Goal: Task Accomplishment & Management: Manage account settings

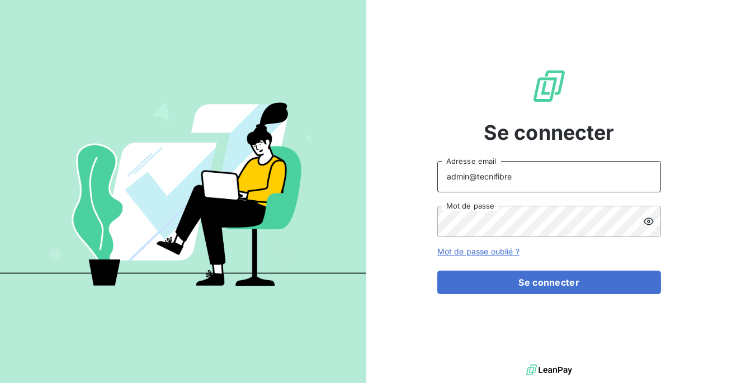
click at [581, 187] on input "admin@tecnifibre" at bounding box center [549, 176] width 224 height 31
type input "admin@aaalocatour"
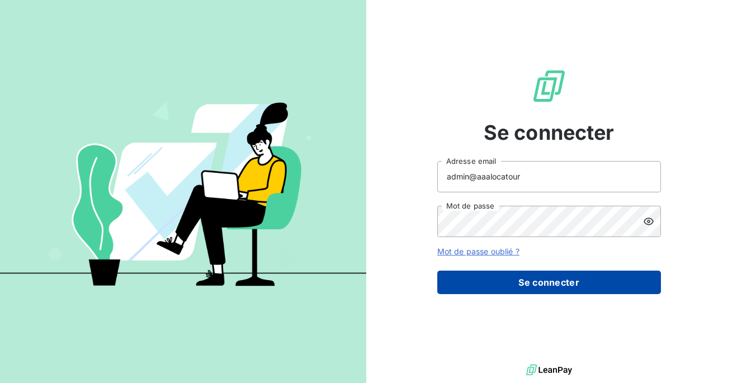
click at [537, 282] on button "Se connecter" at bounding box center [549, 282] width 224 height 23
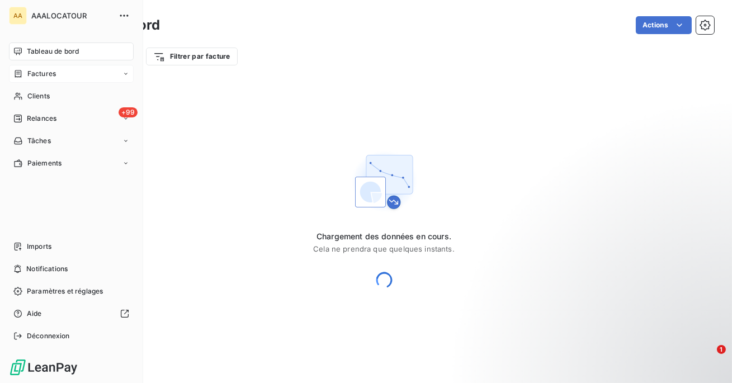
click at [41, 75] on span "Factures" at bounding box center [41, 74] width 29 height 10
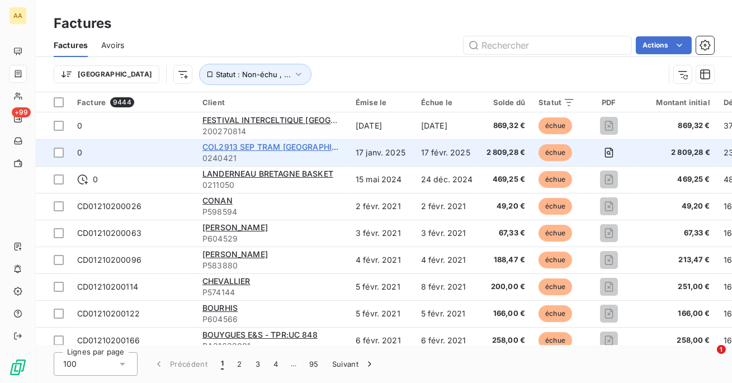
click at [257, 146] on span "COL2913 SEP TRAM [GEOGRAPHIC_DATA]" at bounding box center [282, 147] width 161 height 10
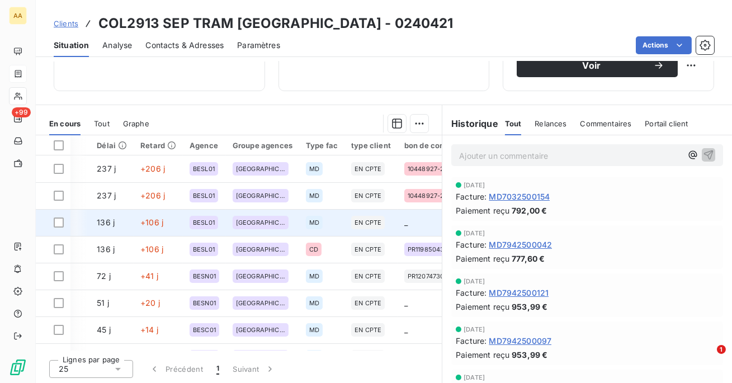
scroll to position [0, 361]
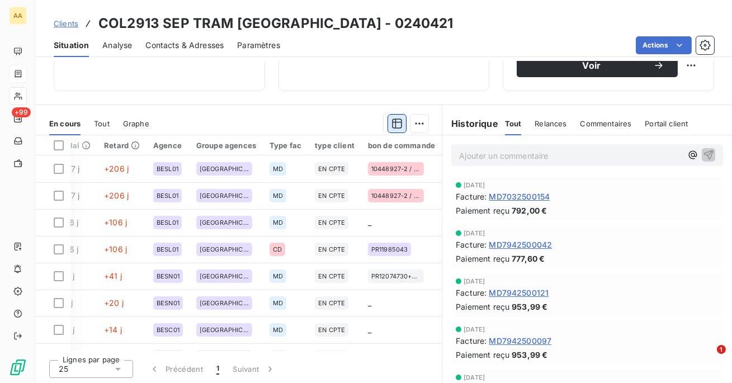
click at [390, 123] on button "button" at bounding box center [397, 124] width 18 height 18
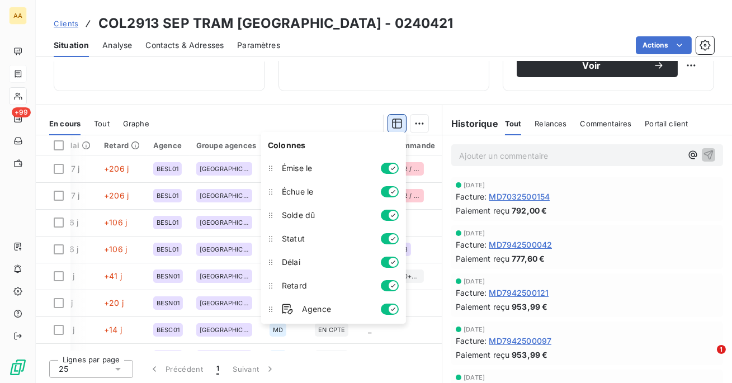
click at [390, 123] on button "button" at bounding box center [397, 124] width 18 height 18
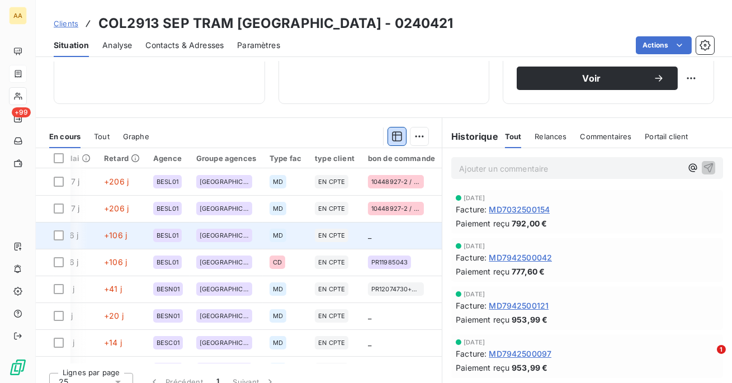
scroll to position [175, 0]
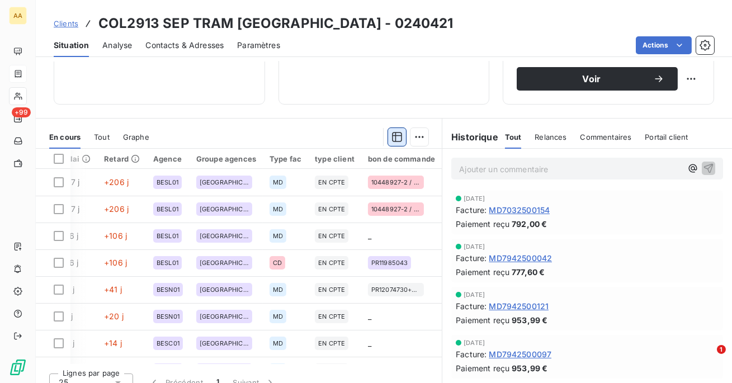
click at [395, 143] on button "button" at bounding box center [397, 137] width 18 height 18
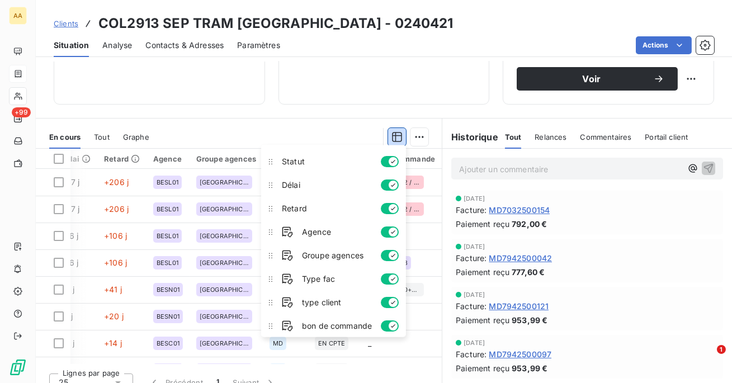
scroll to position [92, 0]
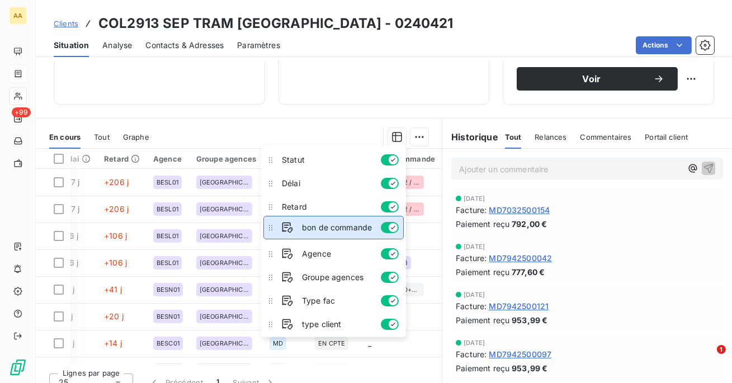
drag, startPoint x: 272, startPoint y: 324, endPoint x: 273, endPoint y: 228, distance: 96.8
click at [273, 228] on icon at bounding box center [270, 227] width 11 height 11
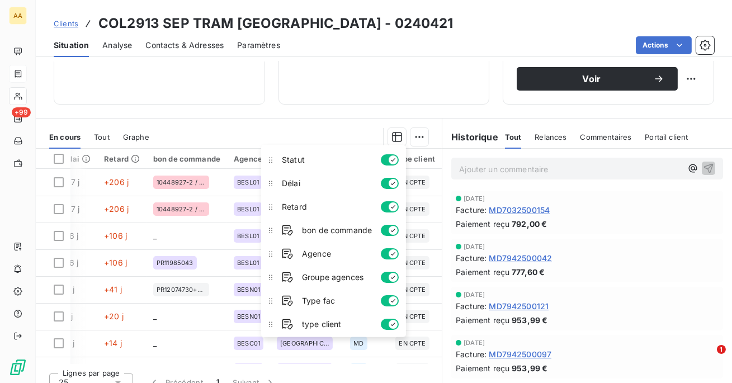
click at [275, 120] on section "En cours Tout Graphe Pièces comptables 17 Émise le Échue le Solde dû Statut Dél…" at bounding box center [239, 258] width 406 height 279
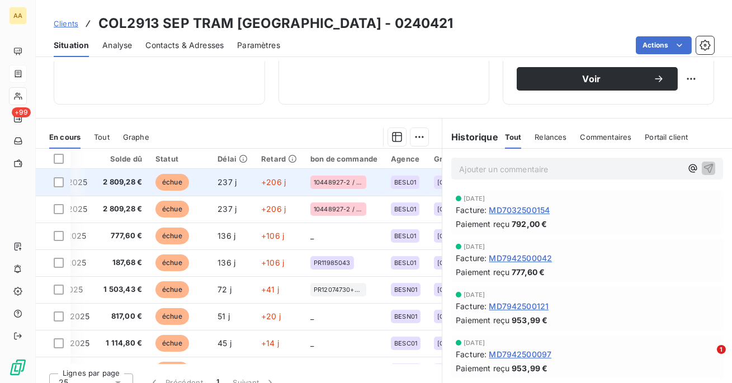
scroll to position [0, 204]
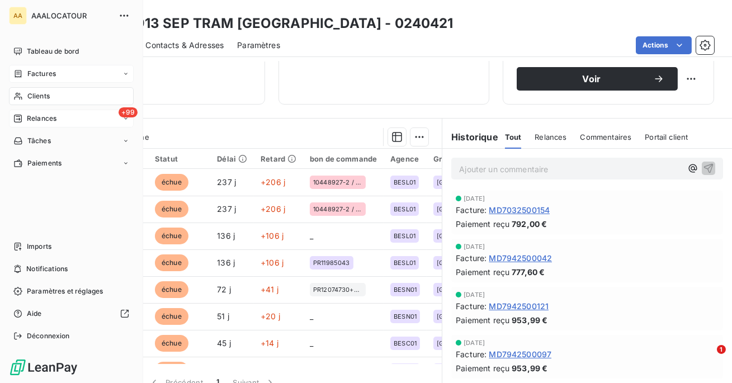
click at [39, 122] on span "Relances" at bounding box center [42, 119] width 30 height 10
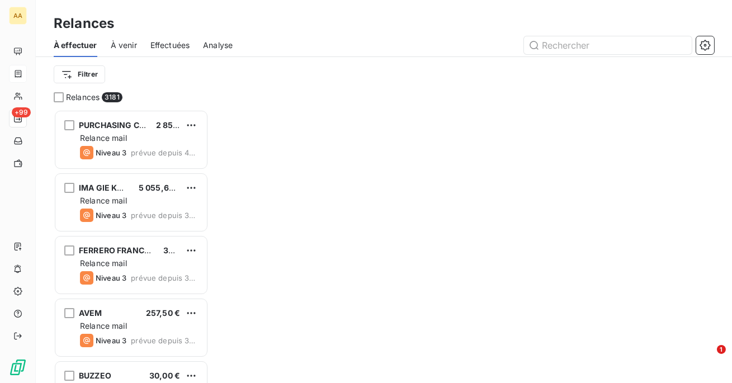
scroll to position [273, 155]
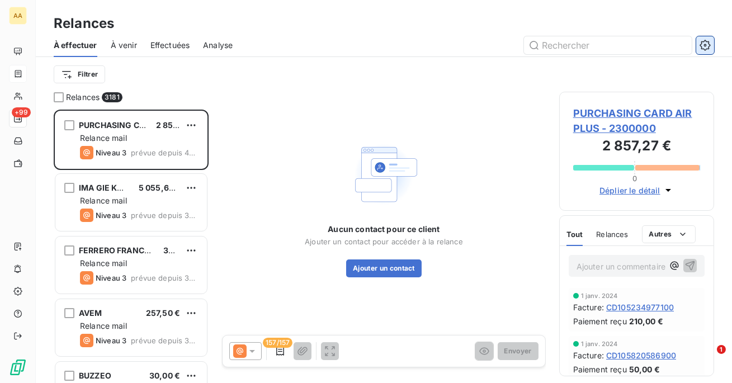
click at [705, 48] on icon "button" at bounding box center [705, 45] width 11 height 11
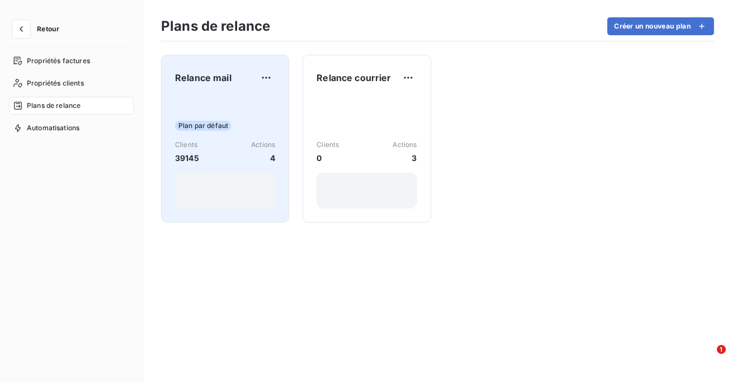
click at [252, 114] on div "Plan par défaut Clients 39145 Actions 4" at bounding box center [225, 152] width 100 height 113
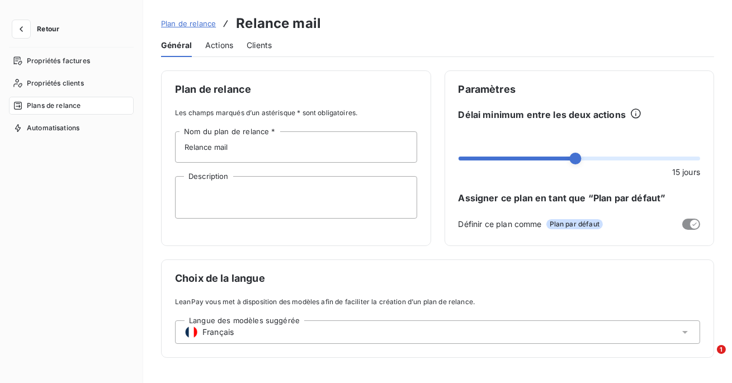
scroll to position [89, 0]
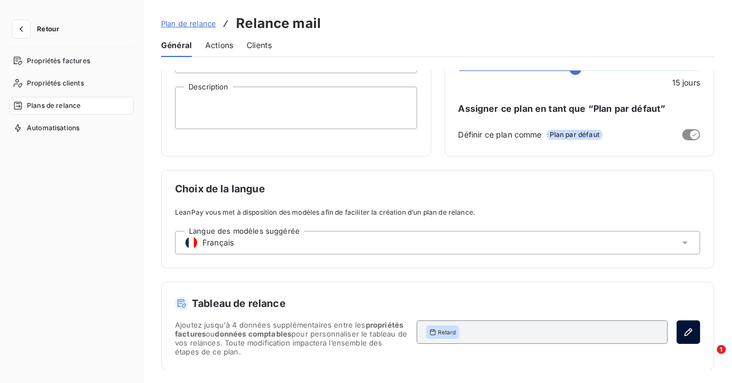
click at [683, 331] on icon "button" at bounding box center [688, 332] width 11 height 11
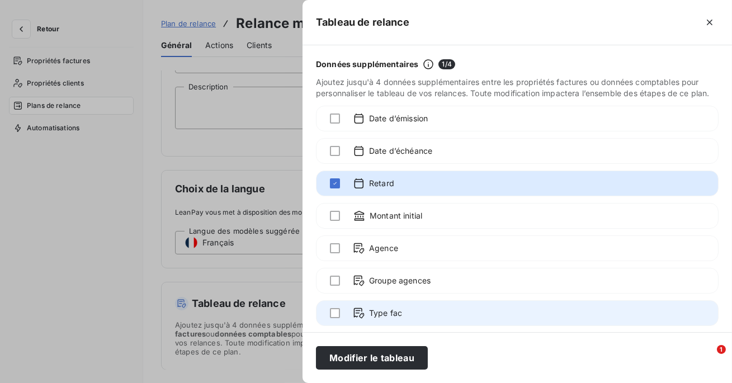
scroll to position [70, 0]
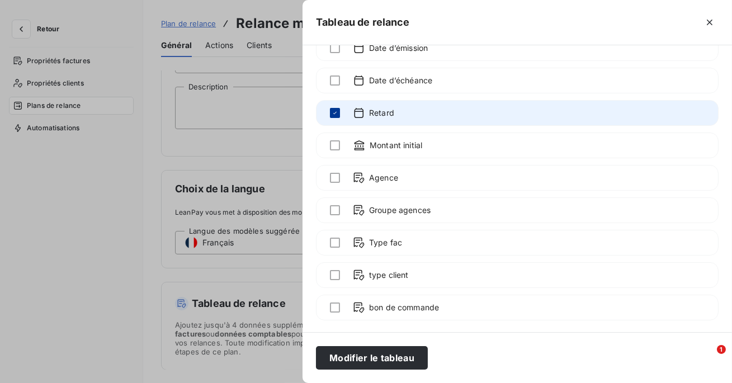
click at [334, 108] on div at bounding box center [335, 113] width 10 height 10
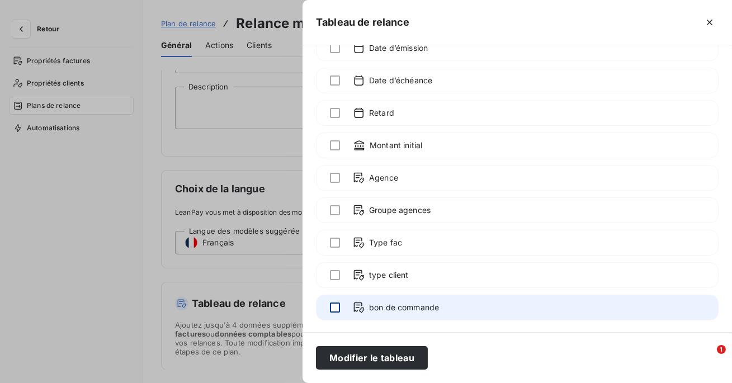
click at [333, 304] on div at bounding box center [335, 308] width 10 height 10
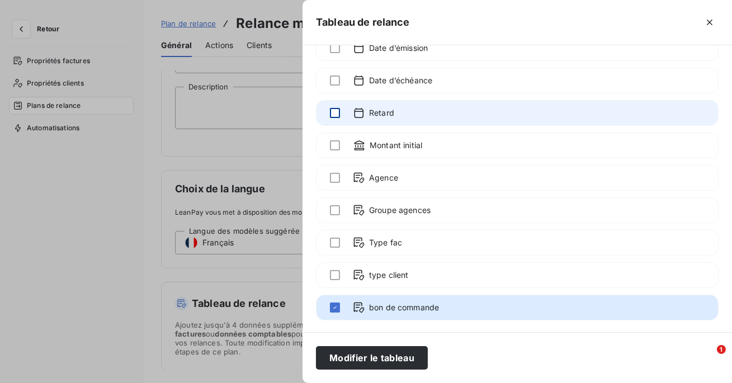
click at [336, 111] on div at bounding box center [335, 113] width 10 height 10
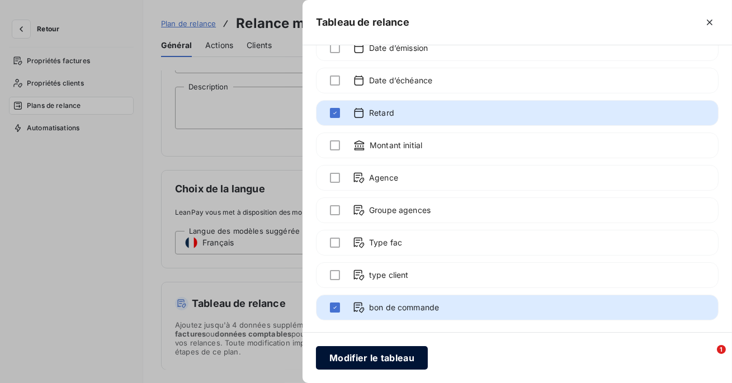
click at [369, 362] on button "Modifier le tableau" at bounding box center [372, 357] width 112 height 23
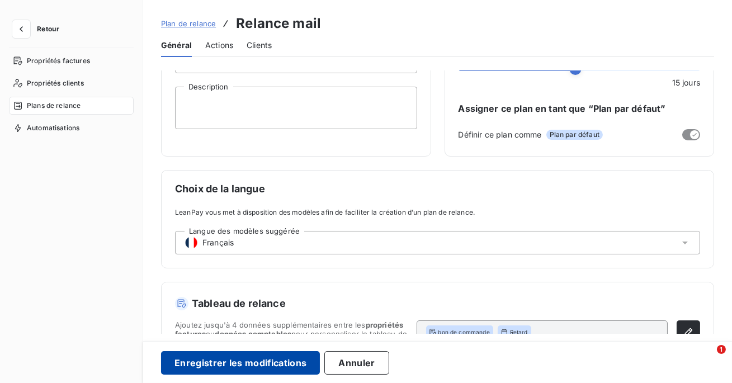
click at [262, 363] on button "Enregistrer les modifications" at bounding box center [240, 362] width 159 height 23
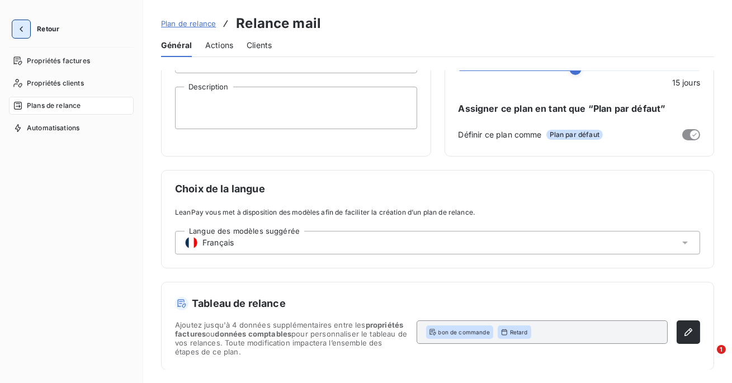
click at [23, 24] on icon "button" at bounding box center [21, 28] width 11 height 11
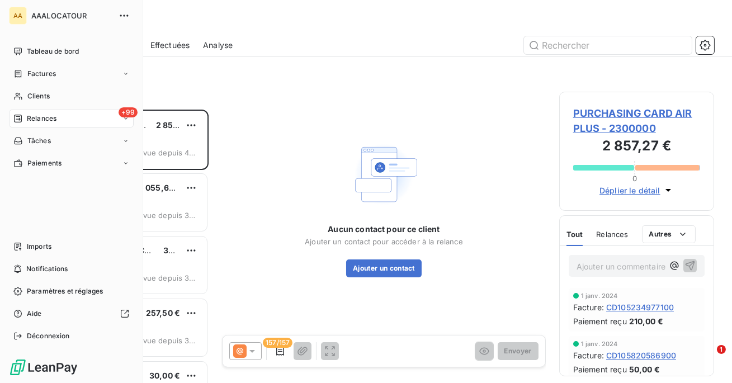
scroll to position [273, 155]
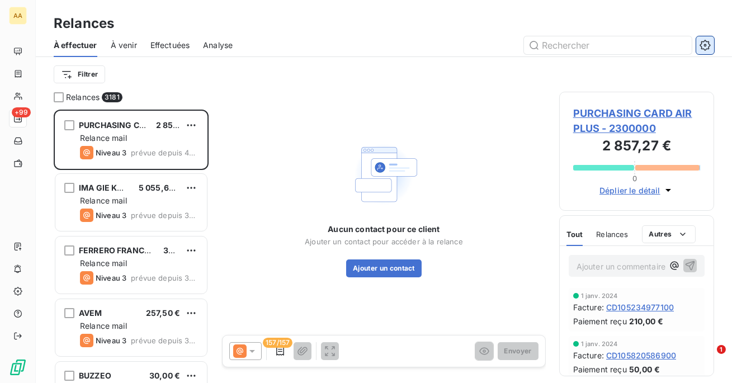
click at [705, 45] on icon "button" at bounding box center [705, 45] width 11 height 11
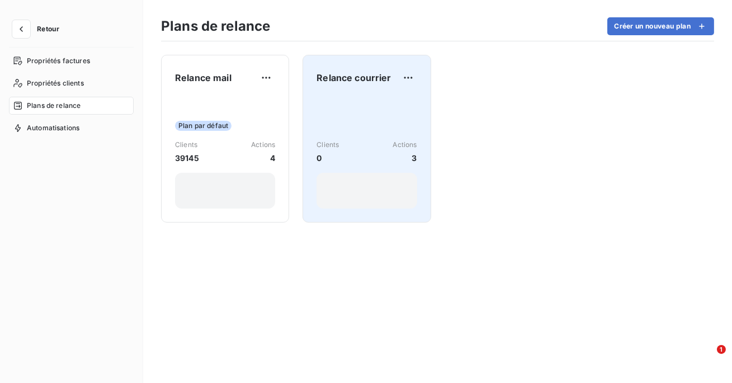
click at [365, 136] on div "Clients 0 Actions 3" at bounding box center [367, 152] width 100 height 113
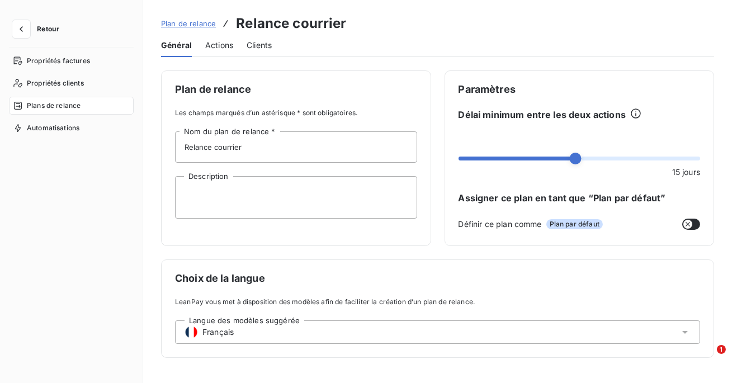
scroll to position [89, 0]
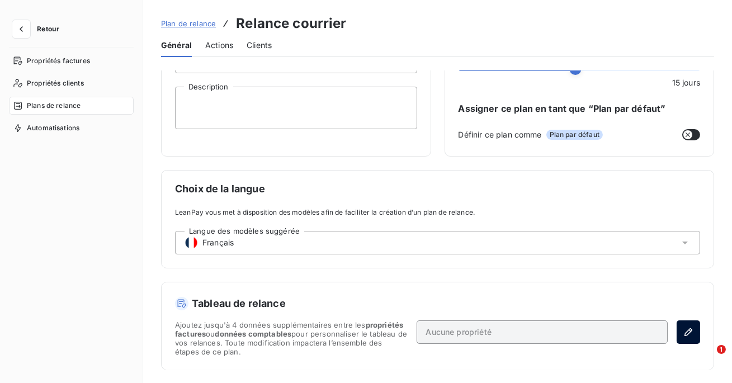
click at [683, 323] on button "button" at bounding box center [688, 331] width 23 height 23
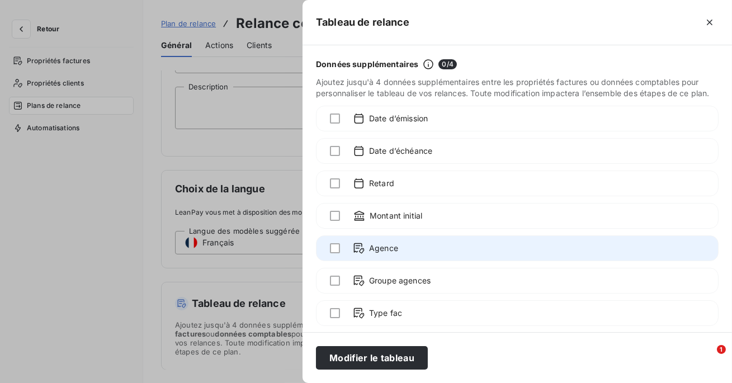
scroll to position [70, 0]
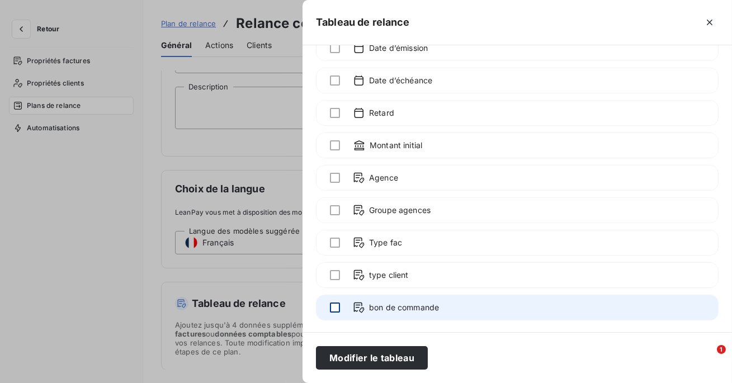
click at [334, 309] on div at bounding box center [335, 308] width 10 height 10
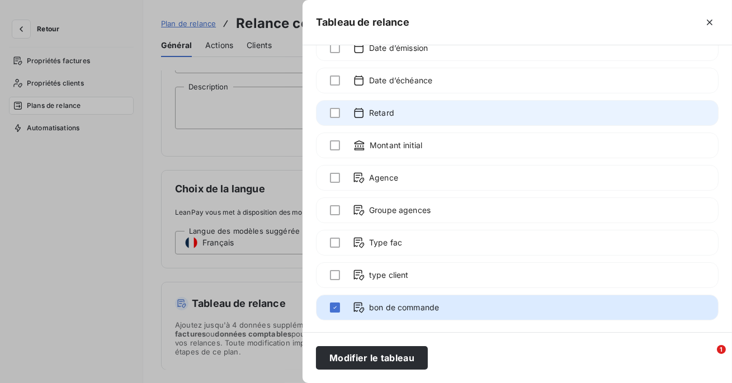
click at [339, 117] on div at bounding box center [335, 112] width 10 height 11
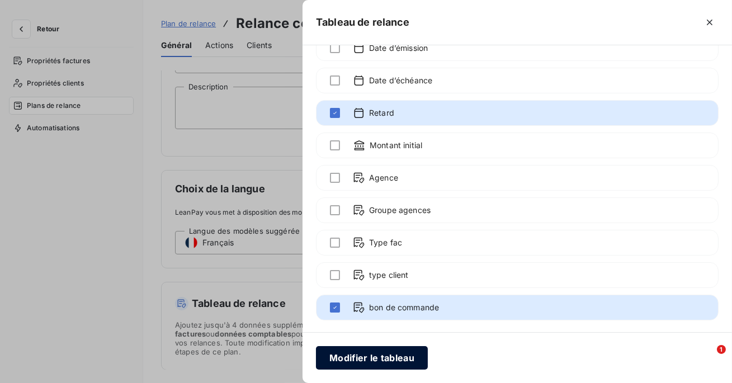
click at [357, 358] on button "Modifier le tableau" at bounding box center [372, 357] width 112 height 23
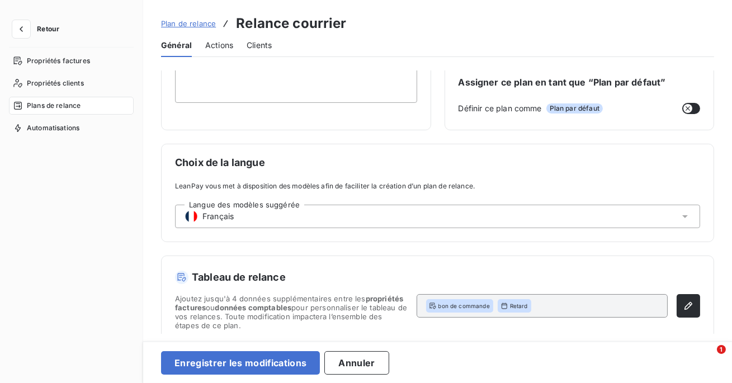
scroll to position [125, 0]
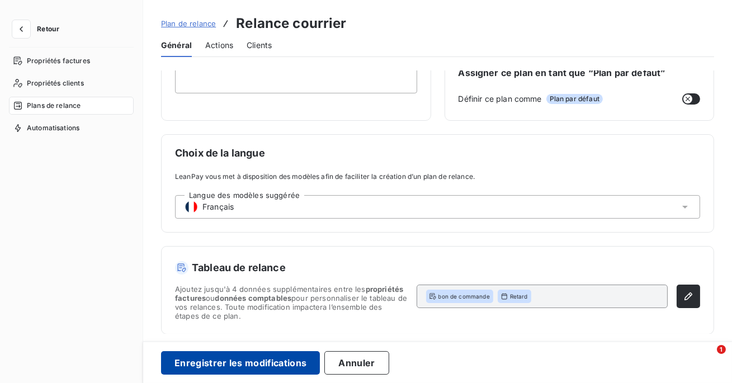
click at [208, 363] on button "Enregistrer les modifications" at bounding box center [240, 362] width 159 height 23
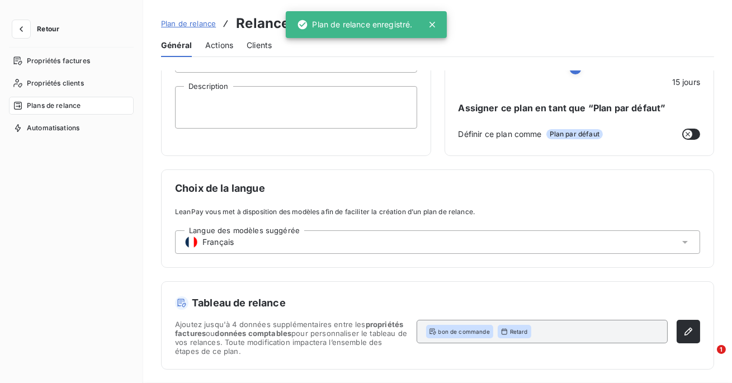
scroll to position [89, 0]
click at [24, 34] on icon "button" at bounding box center [21, 28] width 11 height 11
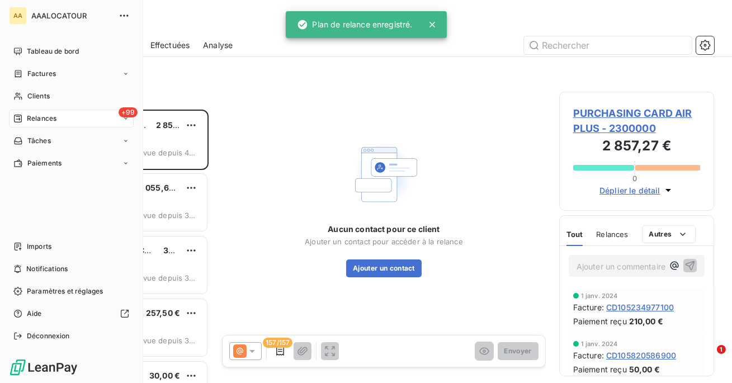
scroll to position [273, 155]
click at [69, 94] on div "Clients" at bounding box center [71, 96] width 125 height 18
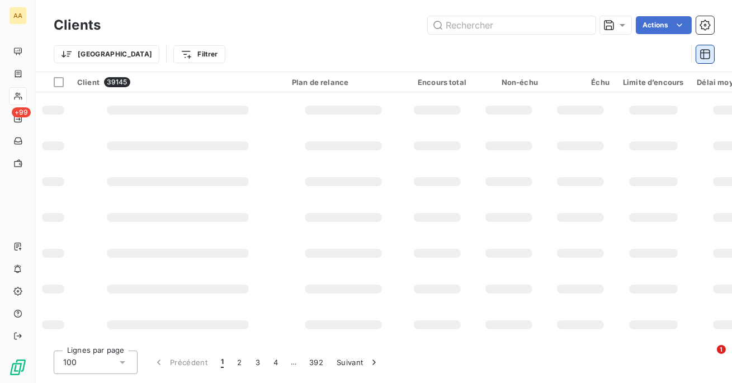
click at [700, 55] on icon "button" at bounding box center [705, 54] width 11 height 11
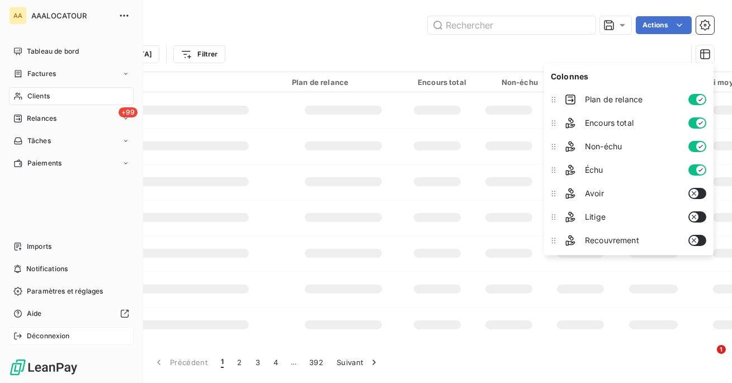
click at [35, 337] on span "Déconnexion" at bounding box center [48, 336] width 43 height 10
